Goal: Task Accomplishment & Management: Manage account settings

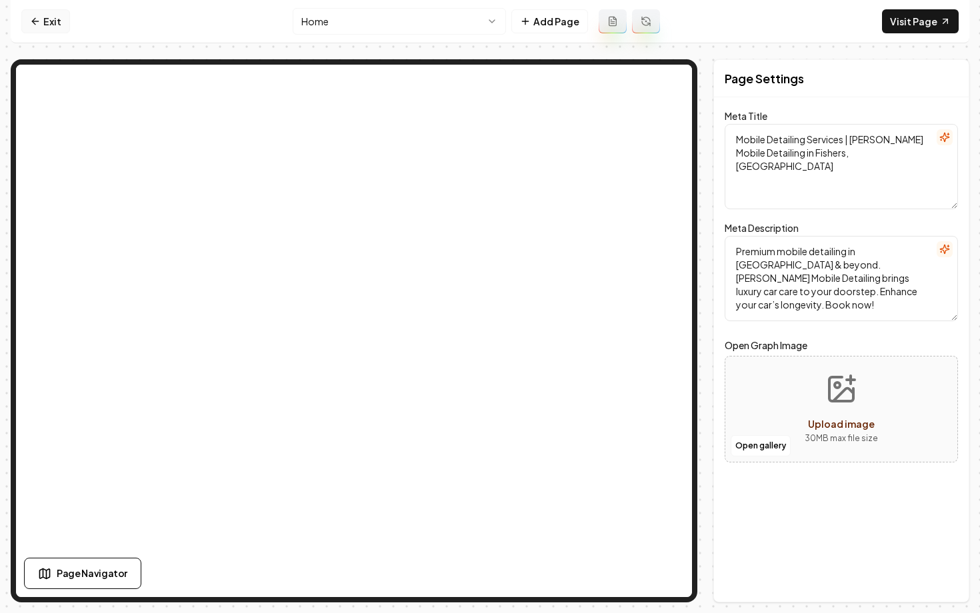
click at [45, 16] on link "Exit" at bounding box center [45, 21] width 49 height 24
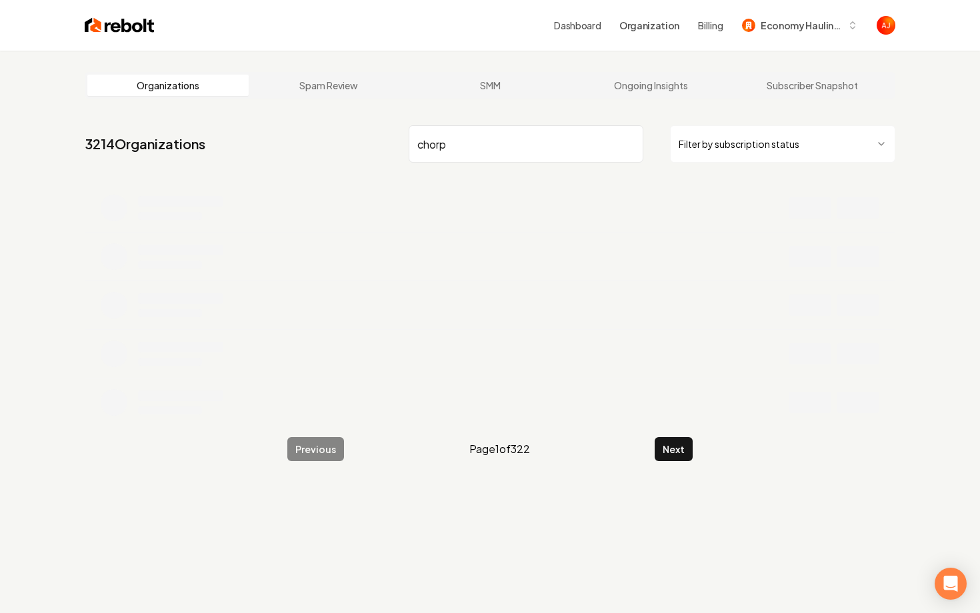
type input "chorp"
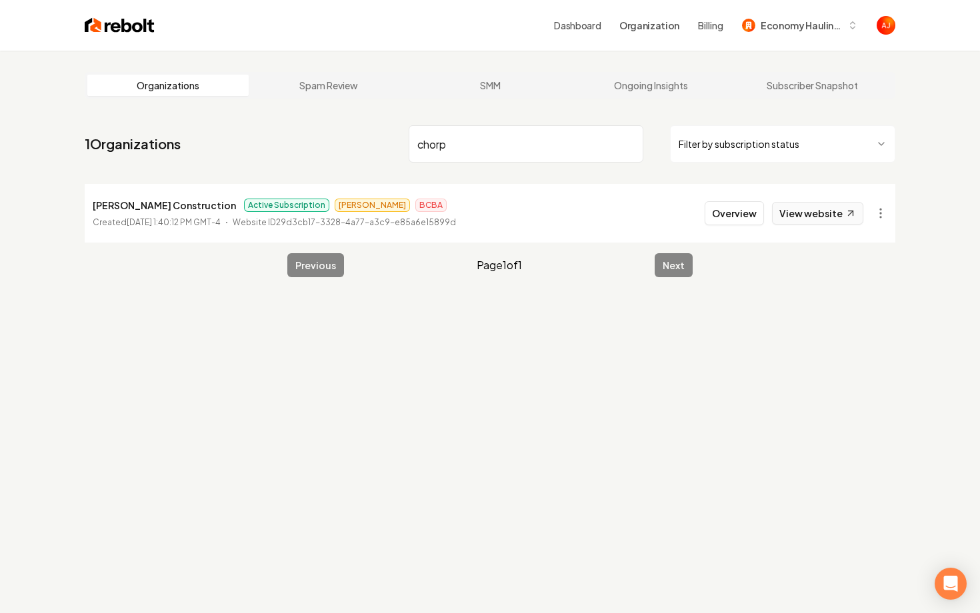
click at [821, 209] on link "View website" at bounding box center [817, 213] width 91 height 23
click at [735, 219] on button "Overview" at bounding box center [734, 213] width 59 height 24
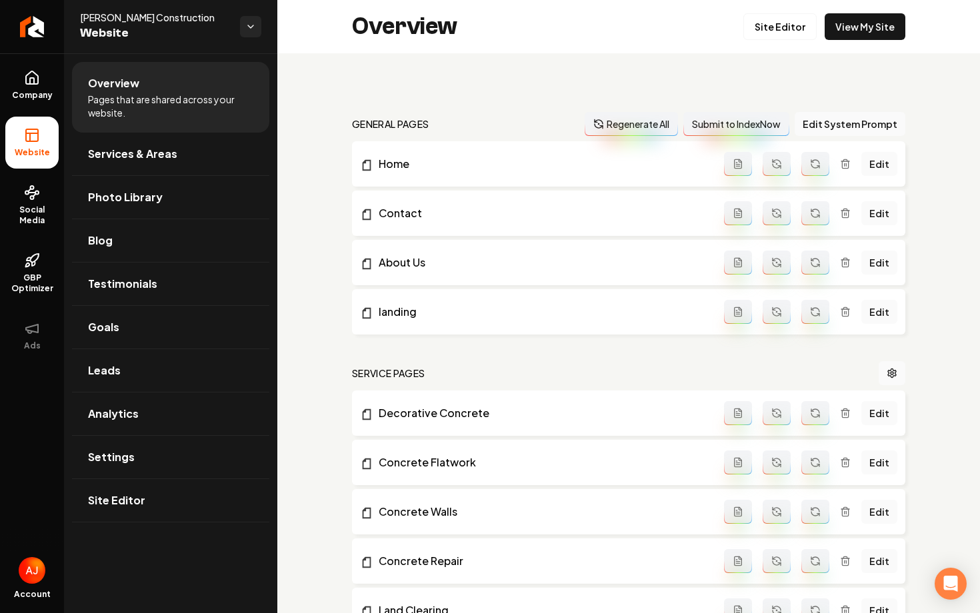
scroll to position [1, 0]
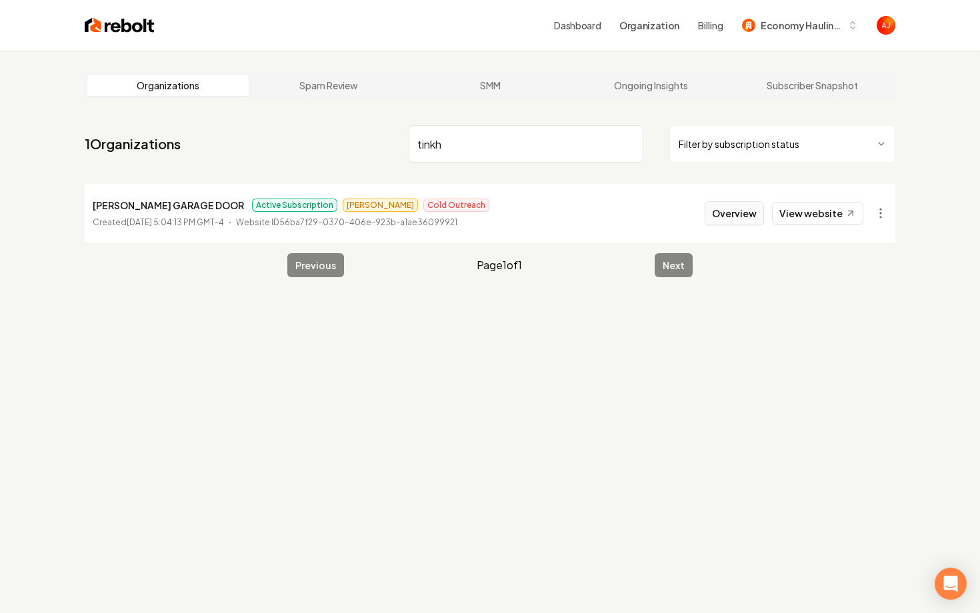
type input "tinkh"
click at [728, 220] on button "Overview" at bounding box center [734, 213] width 59 height 24
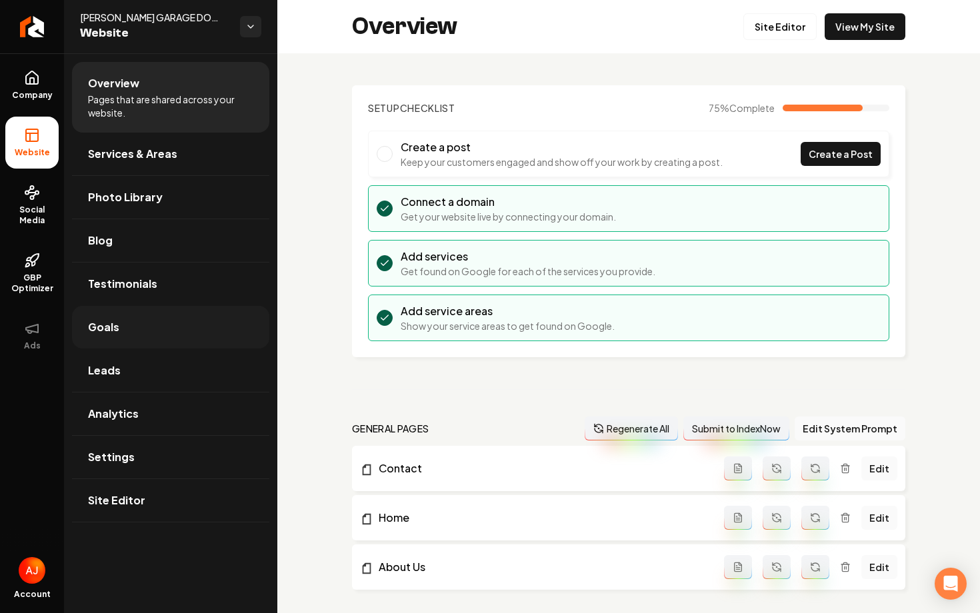
click at [122, 337] on link "Goals" at bounding box center [170, 327] width 197 height 43
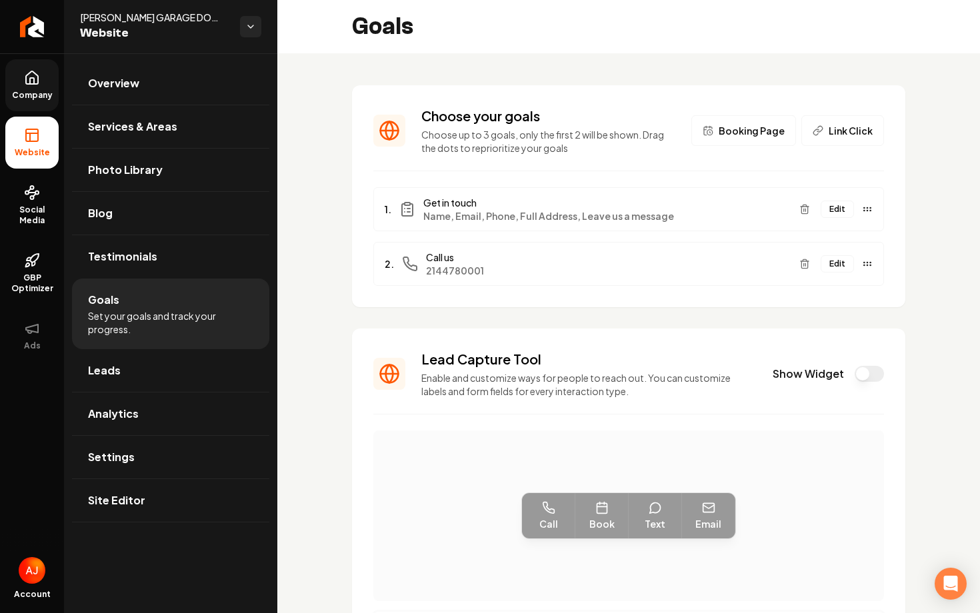
click at [37, 90] on span "Company" at bounding box center [32, 95] width 51 height 11
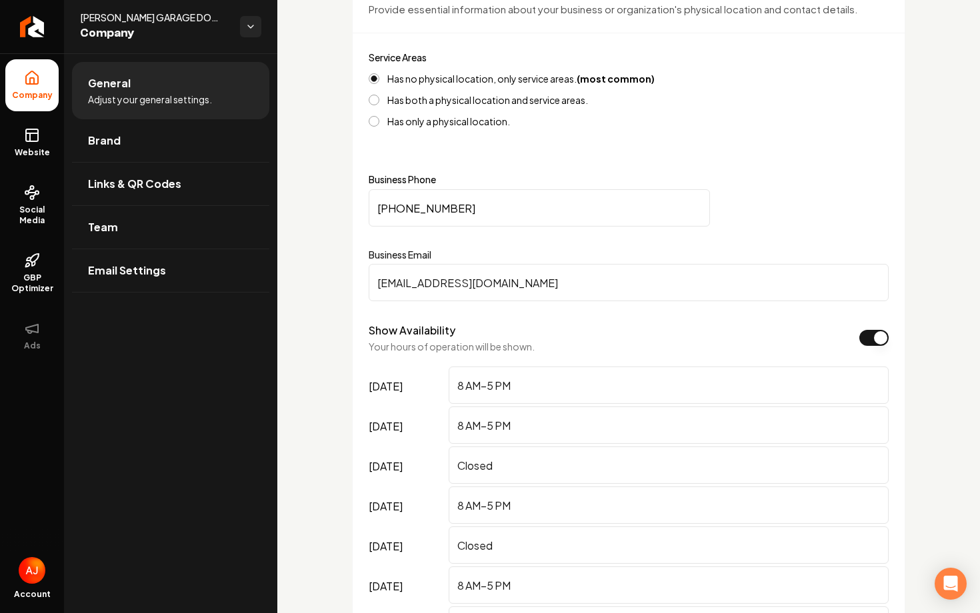
scroll to position [609, 0]
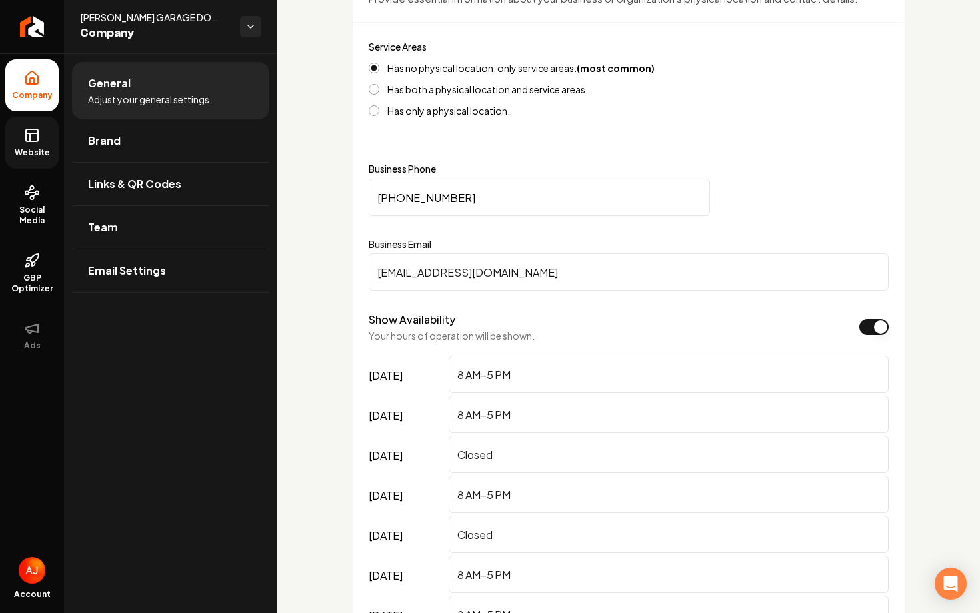
click at [29, 130] on icon at bounding box center [32, 135] width 16 height 16
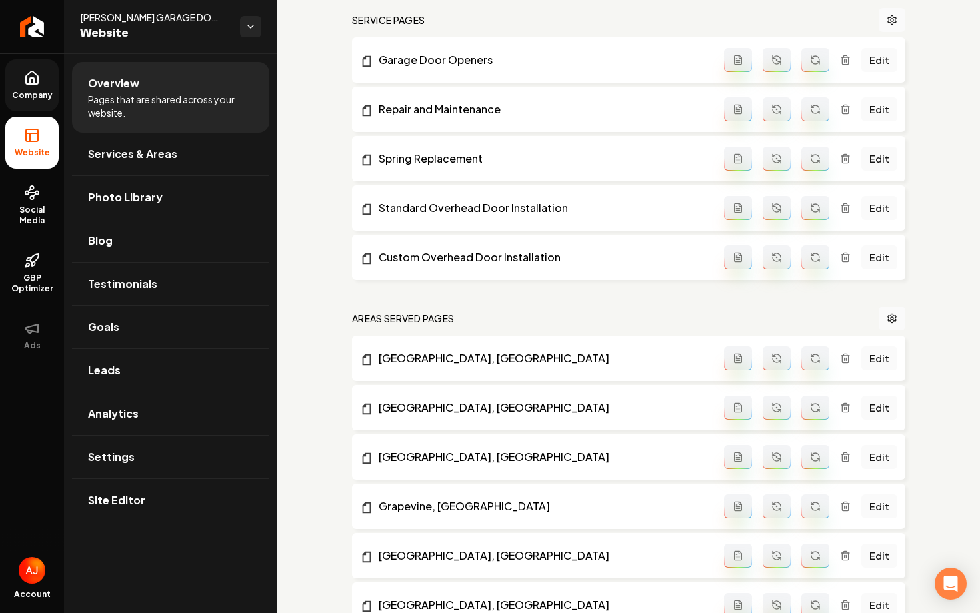
click at [26, 91] on span "Company" at bounding box center [32, 95] width 51 height 11
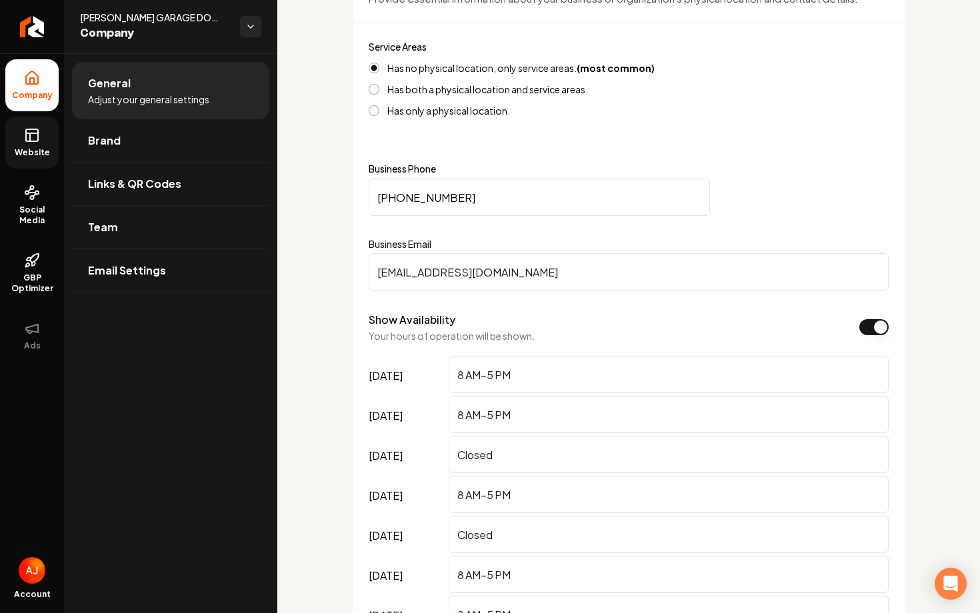
scroll to position [965, 0]
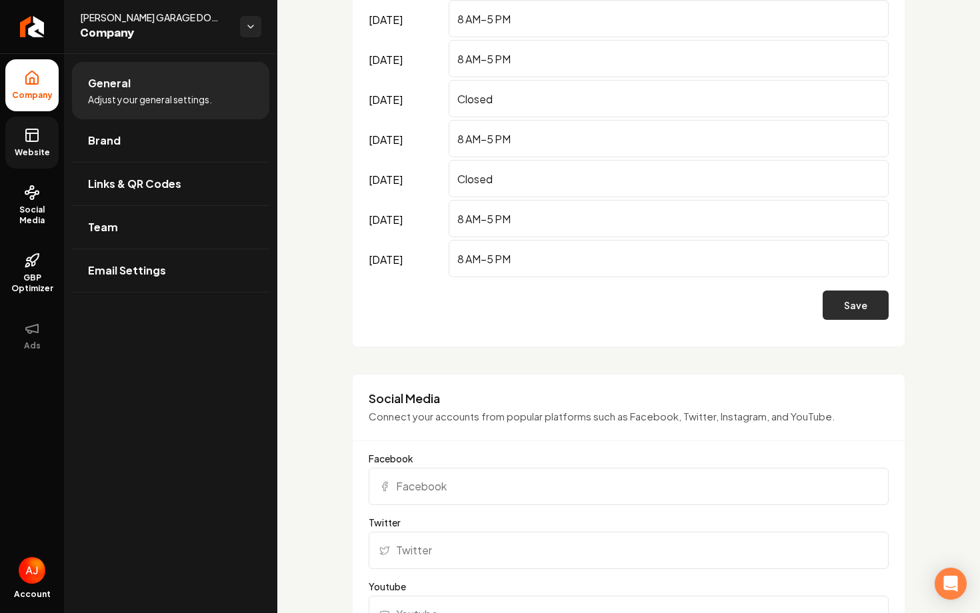
click at [831, 309] on button "Save" at bounding box center [856, 305] width 66 height 29
click at [45, 263] on link "GBP Optimizer" at bounding box center [31, 273] width 53 height 63
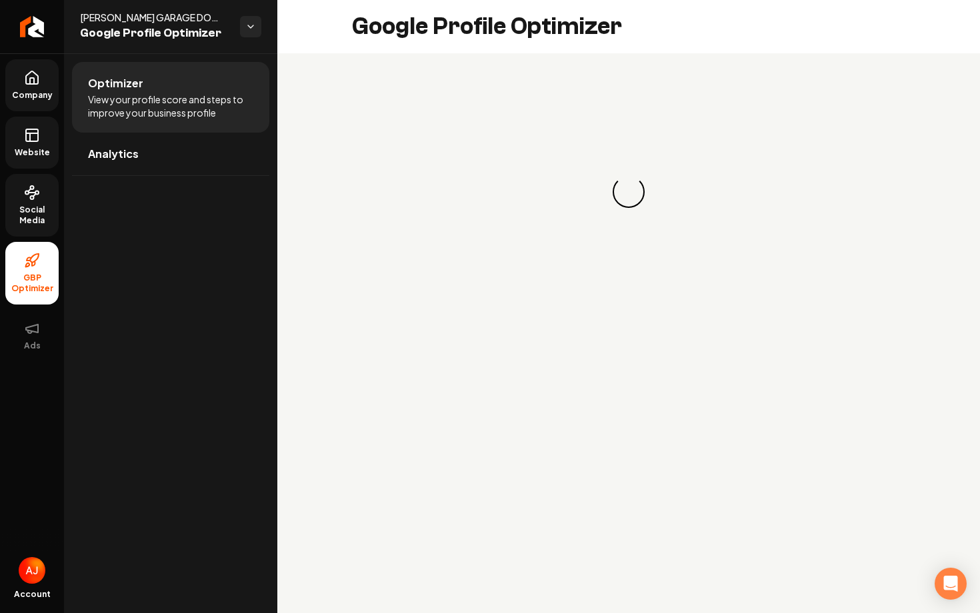
click at [35, 195] on icon at bounding box center [32, 193] width 16 height 16
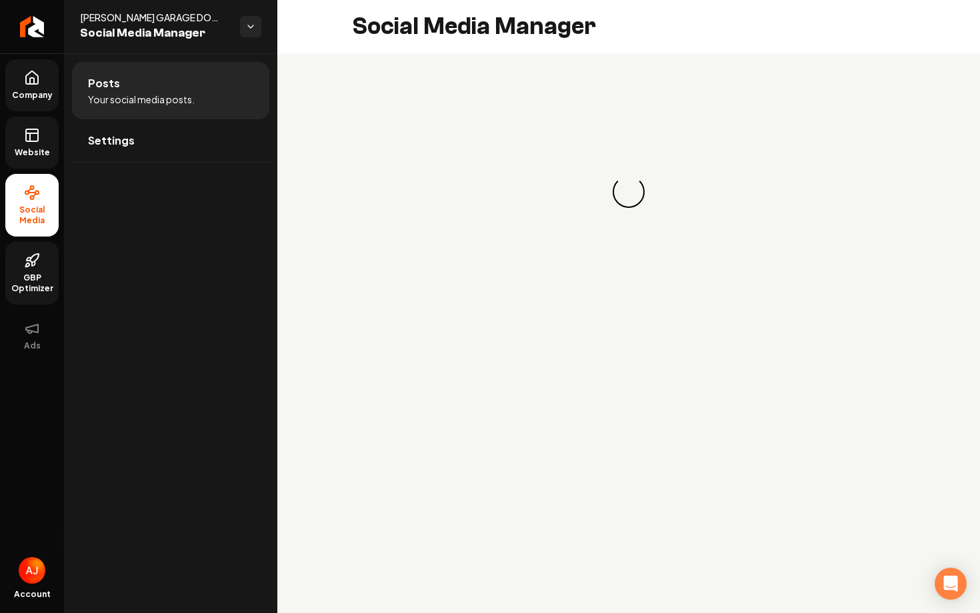
click at [23, 157] on span "Website" at bounding box center [32, 152] width 46 height 11
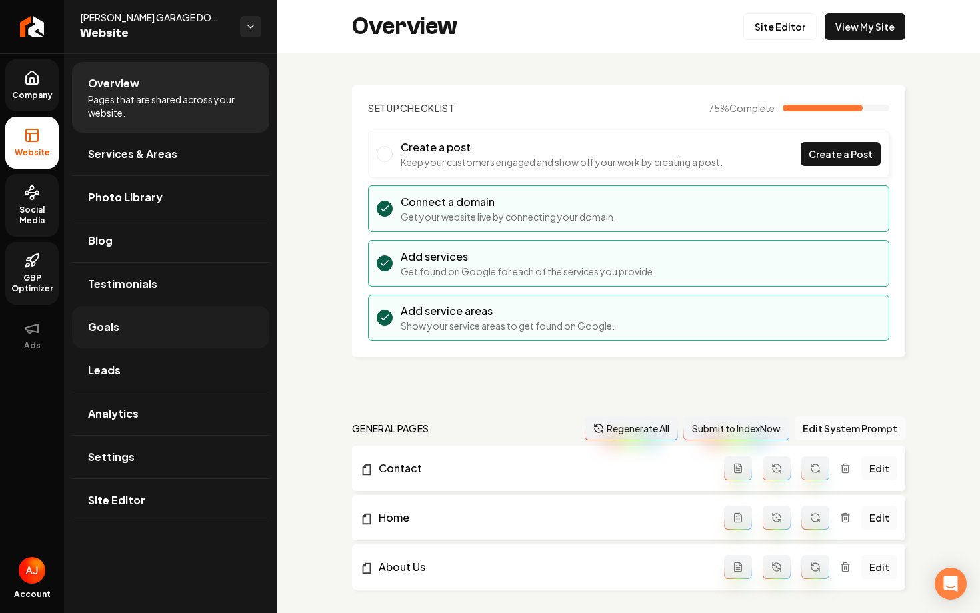
click at [141, 337] on link "Goals" at bounding box center [170, 327] width 197 height 43
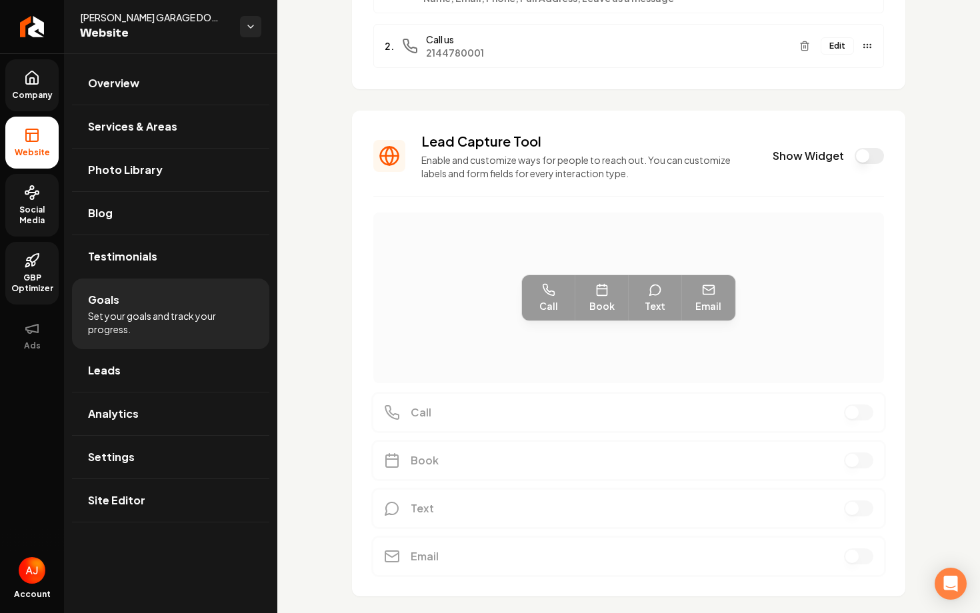
scroll to position [255, 0]
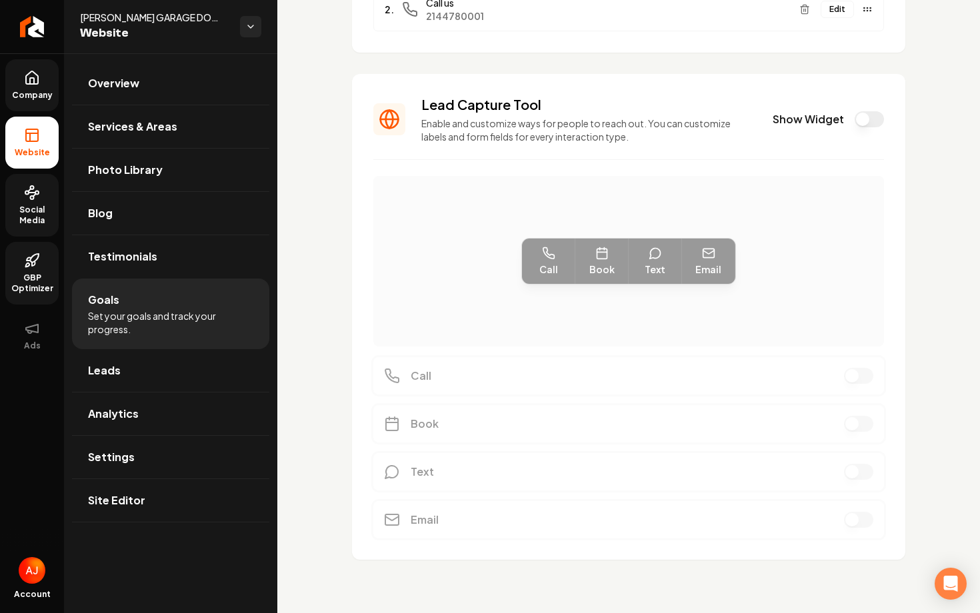
click at [862, 124] on button "Show Widget" at bounding box center [869, 119] width 29 height 16
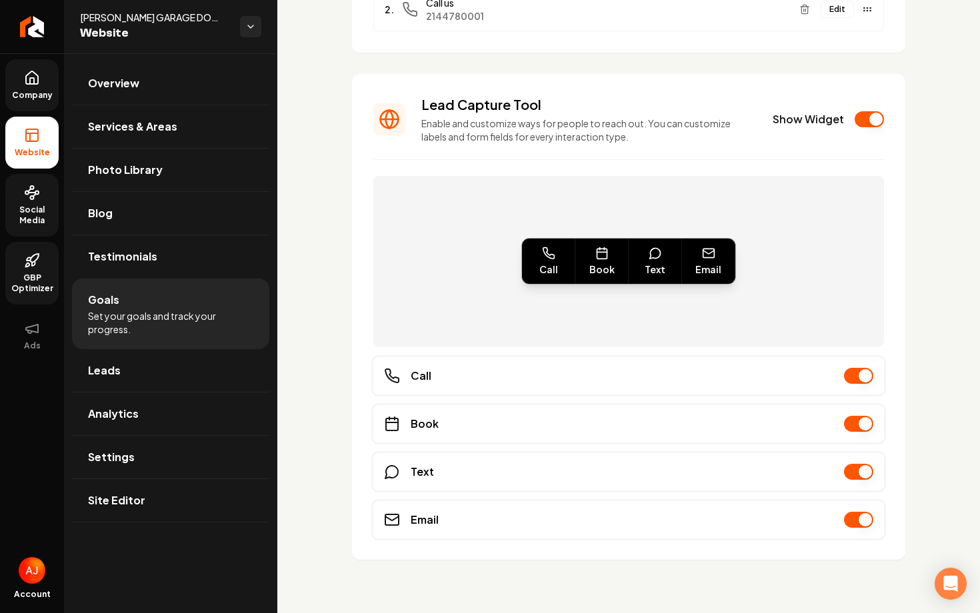
scroll to position [0, 0]
